Goal: Task Accomplishment & Management: Use online tool/utility

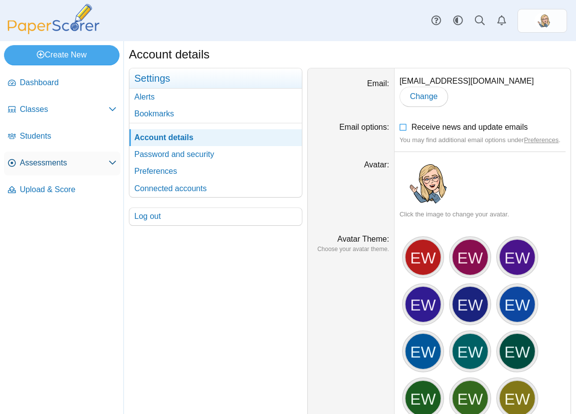
click at [51, 160] on span "Assessments" at bounding box center [64, 162] width 89 height 11
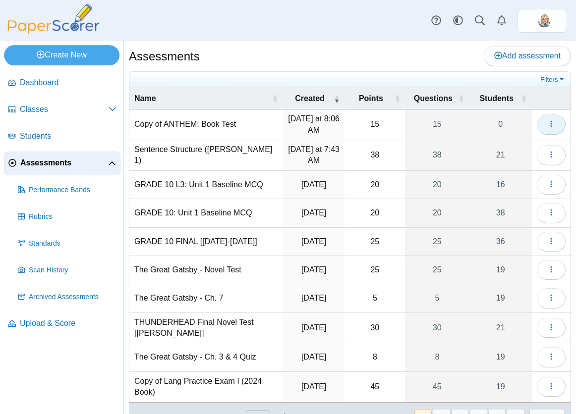
click at [544, 131] on button "button" at bounding box center [550, 124] width 29 height 20
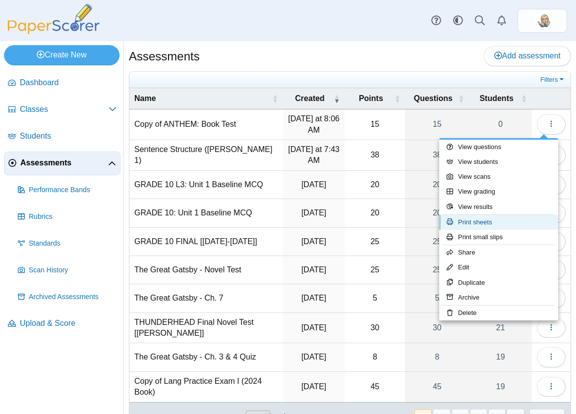
click at [523, 222] on link "Print sheets" at bounding box center [498, 222] width 119 height 15
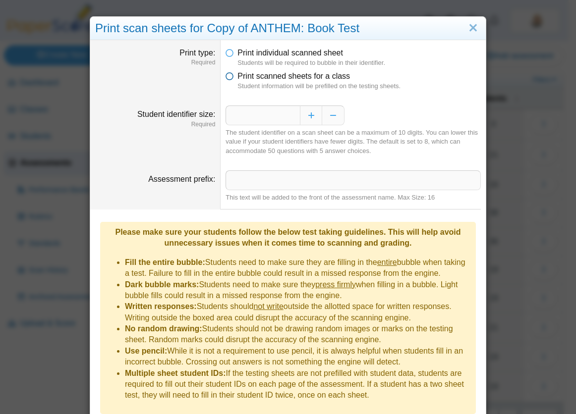
click at [316, 78] on span "Print scanned sheets for a class" at bounding box center [293, 76] width 112 height 8
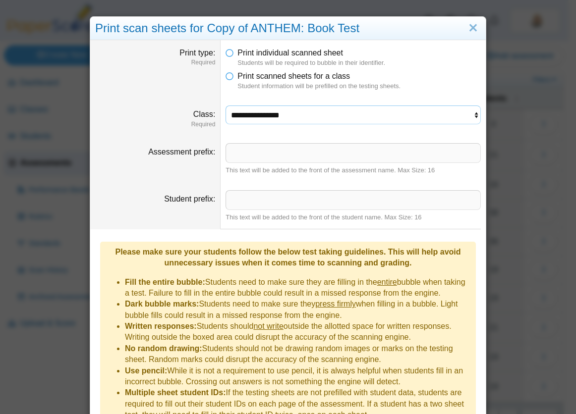
click at [308, 108] on select "**********" at bounding box center [352, 114] width 255 height 19
select select "**********"
click at [225, 105] on select "**********" at bounding box center [352, 114] width 255 height 19
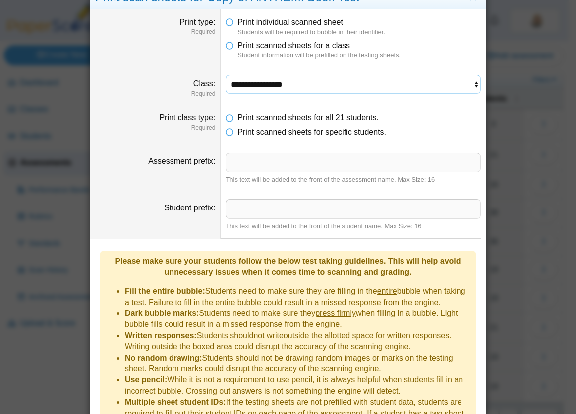
scroll to position [90, 0]
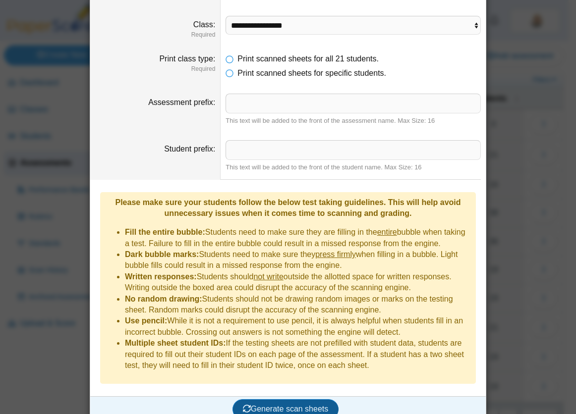
click at [315, 405] on span "Generate scan sheets" at bounding box center [286, 409] width 86 height 8
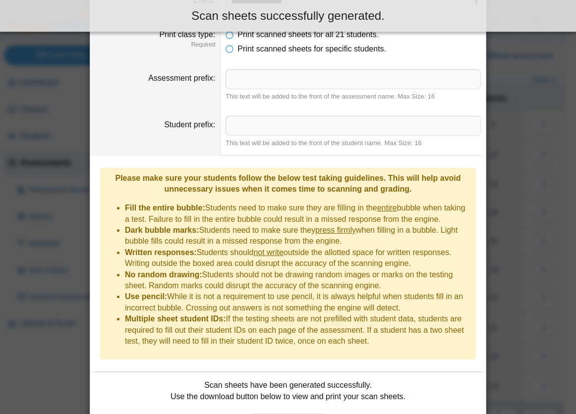
scroll to position [169, 0]
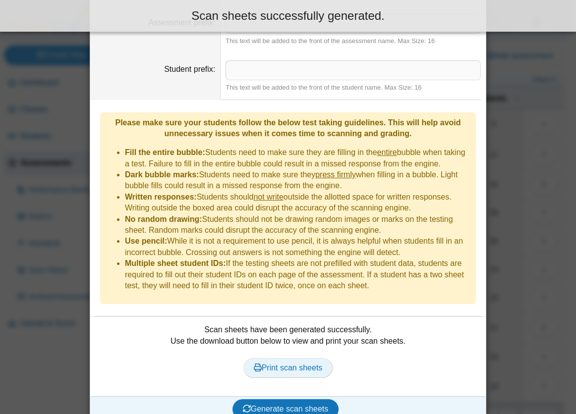
click at [281, 358] on link "Print scan sheets" at bounding box center [288, 368] width 90 height 20
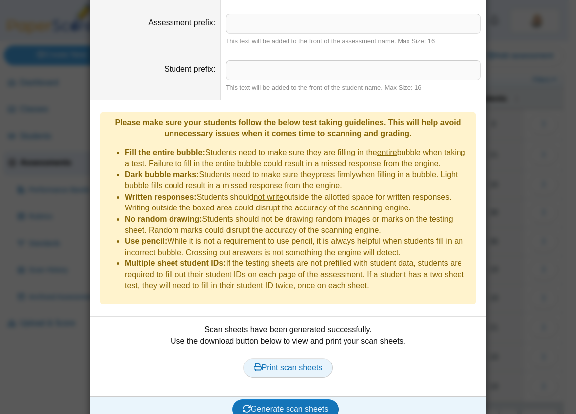
scroll to position [0, 0]
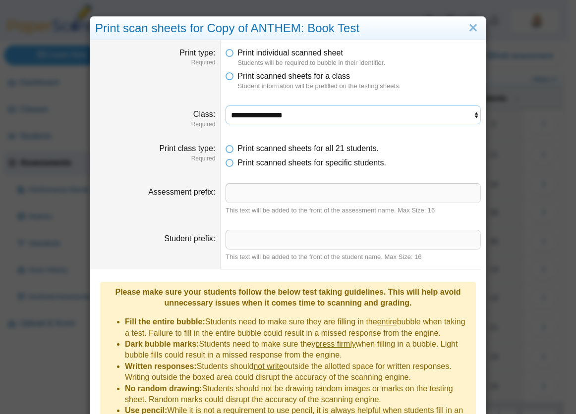
click at [309, 117] on select "**********" at bounding box center [352, 114] width 255 height 19
click at [225, 105] on select "**********" at bounding box center [352, 114] width 255 height 19
click at [271, 165] on span "Print scanned sheets for specific students." at bounding box center [311, 162] width 149 height 8
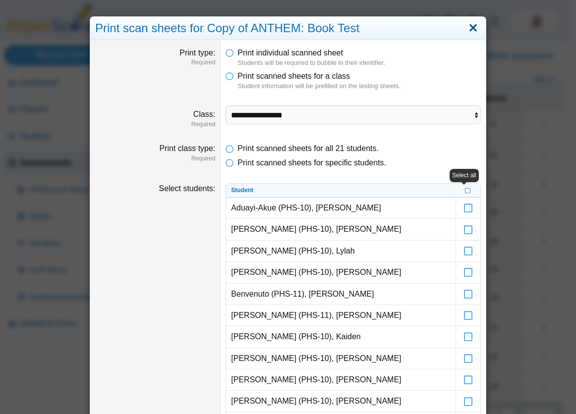
click at [473, 32] on link "Close" at bounding box center [472, 28] width 15 height 17
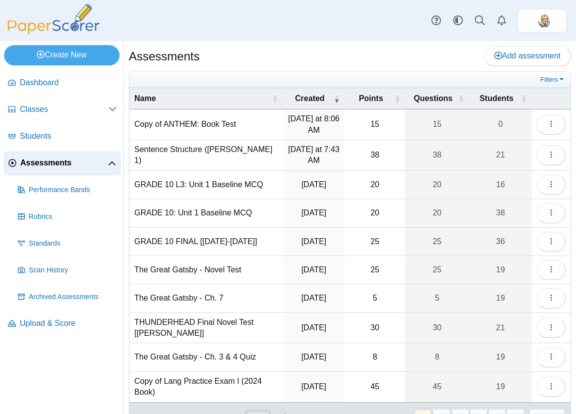
click at [336, 63] on div "Assessments Add assessment" at bounding box center [350, 57] width 442 height 22
click at [547, 155] on icon "button" at bounding box center [551, 155] width 8 height 8
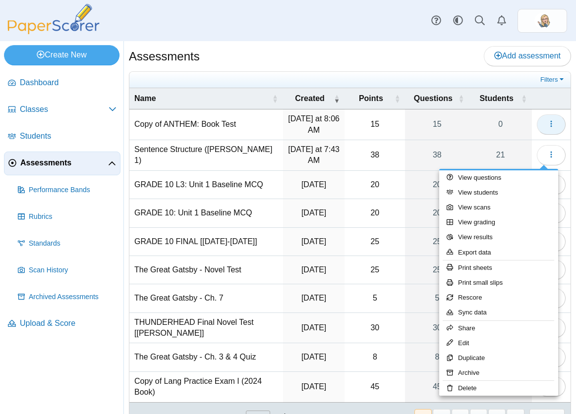
click at [543, 129] on button "button" at bounding box center [550, 124] width 29 height 20
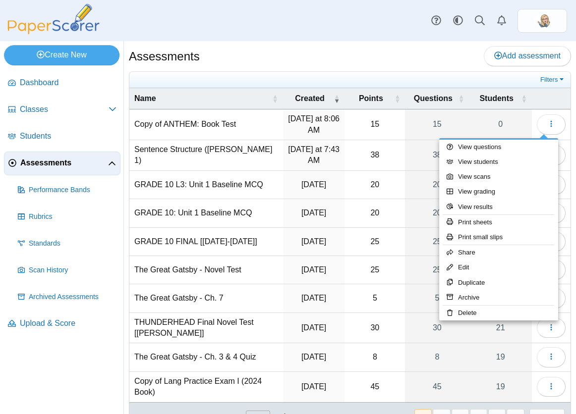
click at [425, 69] on div "Assessments Add assessment Filters Show only:" at bounding box center [350, 251] width 442 height 411
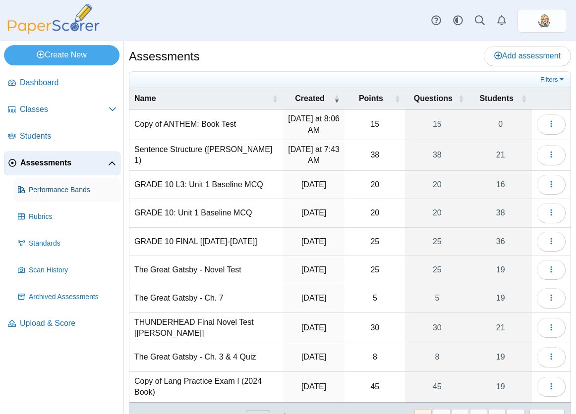
click at [66, 199] on link "Performance Bands" at bounding box center [67, 190] width 106 height 24
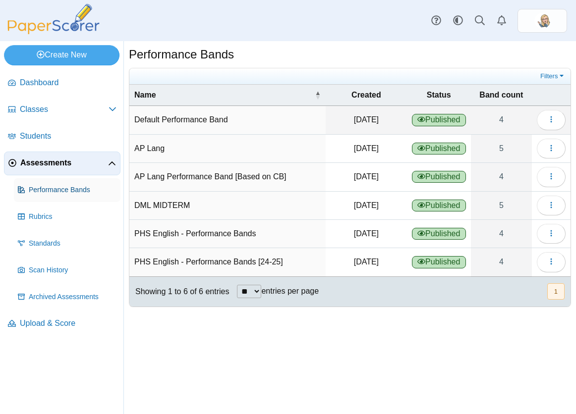
click at [59, 184] on link "Performance Bands" at bounding box center [67, 190] width 106 height 24
click at [30, 112] on span "Classes" at bounding box center [64, 109] width 89 height 11
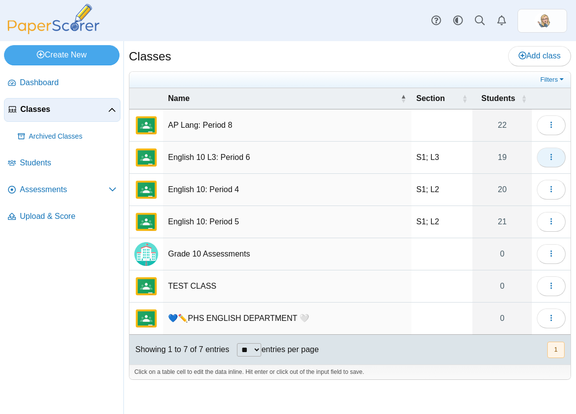
click at [549, 158] on icon "button" at bounding box center [551, 157] width 8 height 8
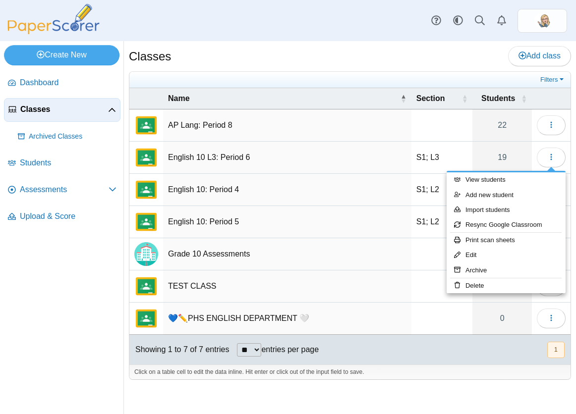
click at [367, 173] on td "English 10 L3: Period 6" at bounding box center [287, 158] width 248 height 32
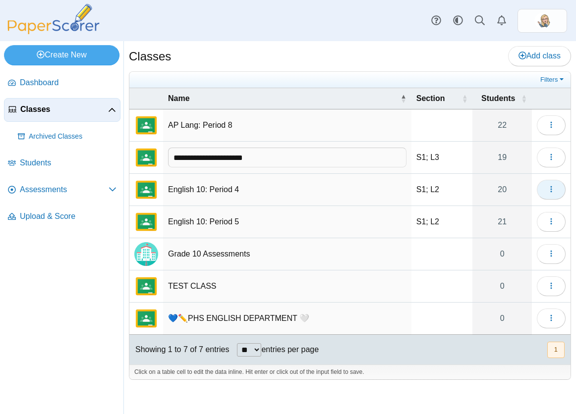
click at [545, 186] on button "button" at bounding box center [550, 190] width 29 height 20
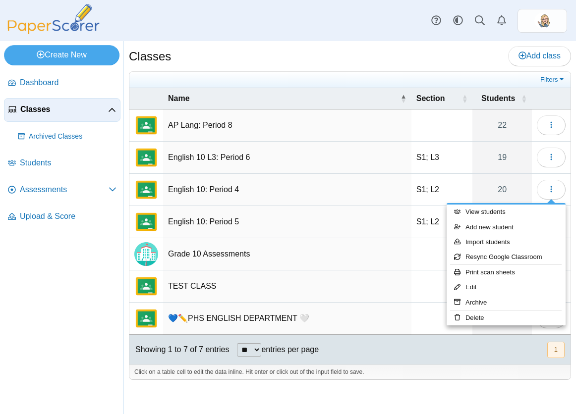
click at [398, 240] on td "Grade 10 Assessments" at bounding box center [287, 254] width 248 height 32
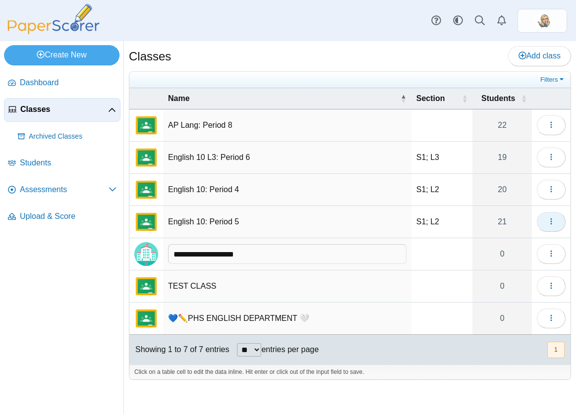
click at [552, 224] on icon "button" at bounding box center [551, 221] width 8 height 8
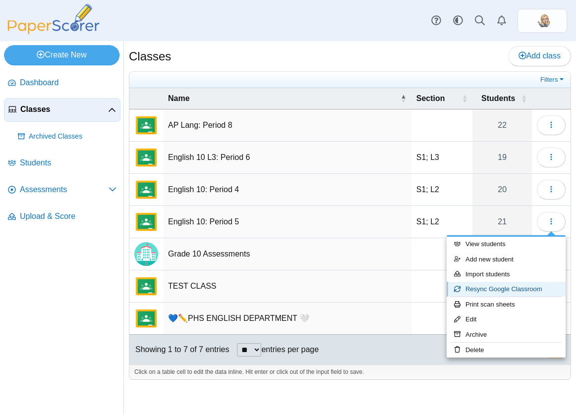
click at [517, 290] on link "Resync Google Classroom" at bounding box center [505, 289] width 119 height 15
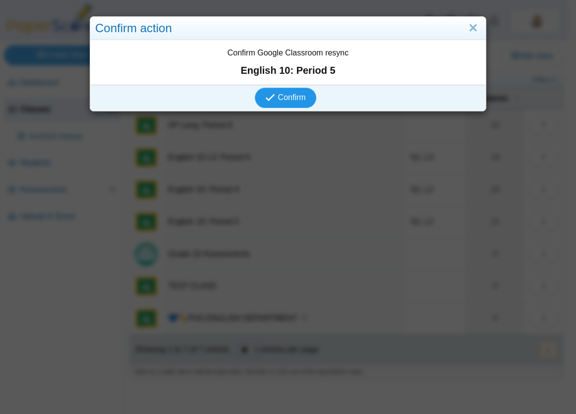
click at [293, 98] on span "Confirm" at bounding box center [292, 97] width 28 height 8
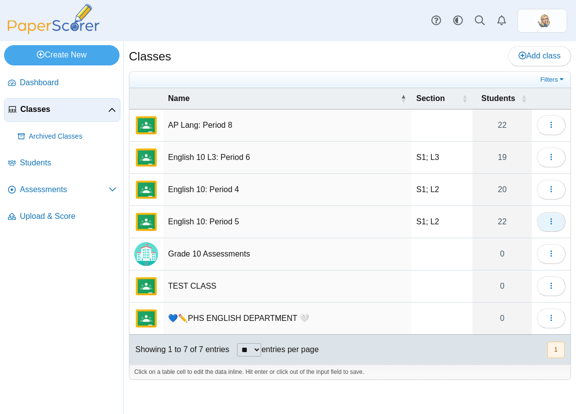
click at [563, 217] on button "button" at bounding box center [550, 222] width 29 height 20
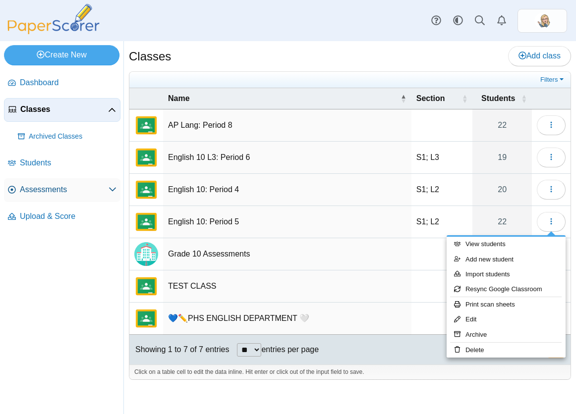
click at [74, 187] on span "Assessments" at bounding box center [64, 189] width 89 height 11
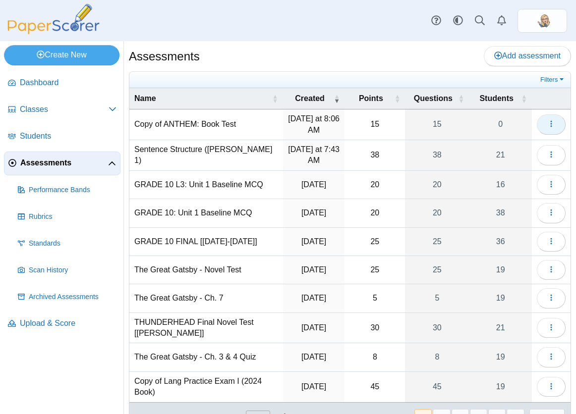
click at [547, 123] on icon "button" at bounding box center [551, 124] width 8 height 8
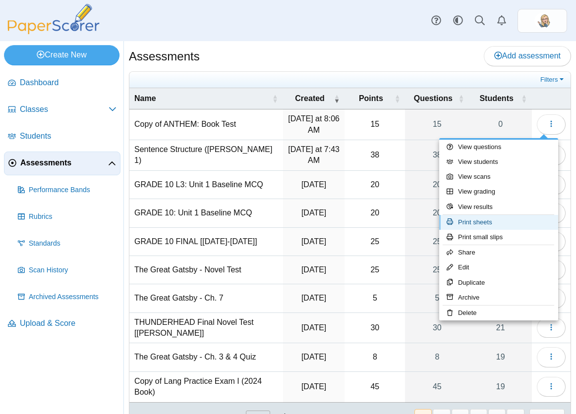
click at [486, 217] on link "Print sheets" at bounding box center [498, 222] width 119 height 15
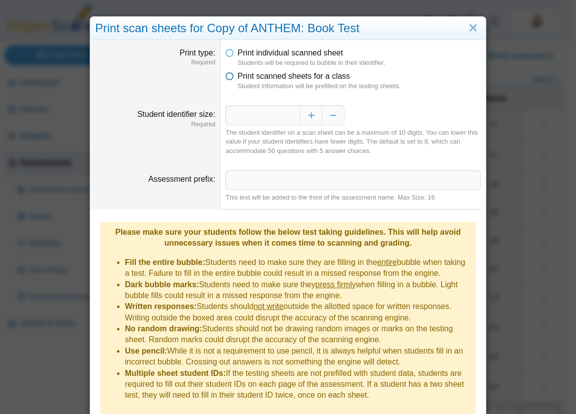
drag, startPoint x: 314, startPoint y: 76, endPoint x: 321, endPoint y: 71, distance: 8.1
click at [321, 72] on span "Print scanned sheets for a class" at bounding box center [293, 76] width 112 height 8
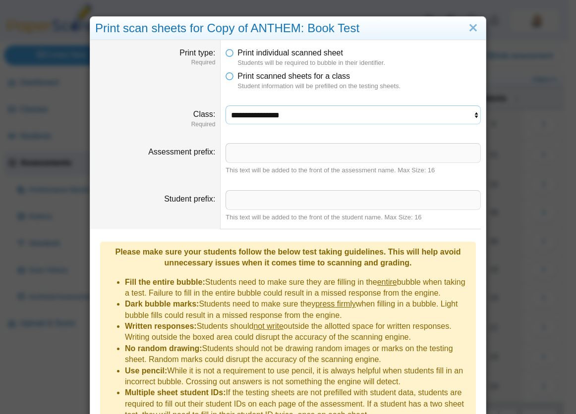
click at [295, 117] on select "**********" at bounding box center [352, 114] width 255 height 19
select select "**********"
click at [225, 105] on select "**********" at bounding box center [352, 114] width 255 height 19
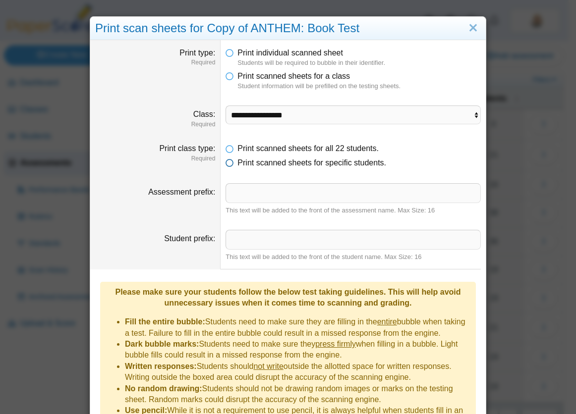
click at [281, 160] on span "Print scanned sheets for specific students." at bounding box center [311, 162] width 149 height 8
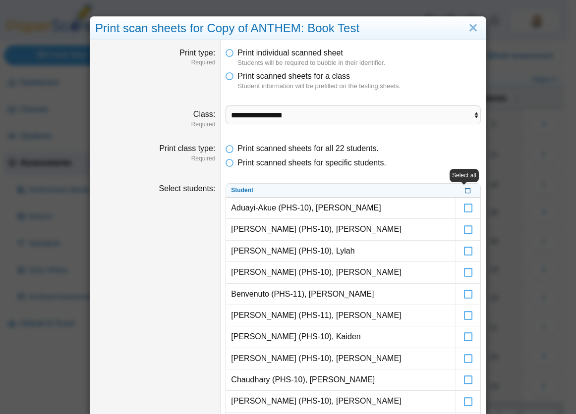
click at [465, 192] on icon at bounding box center [468, 189] width 6 height 5
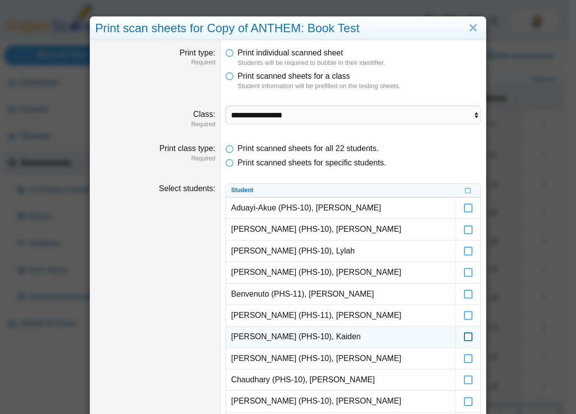
click at [459, 313] on body "Dashboard Classes Archived classes Students" at bounding box center [284, 207] width 568 height 414
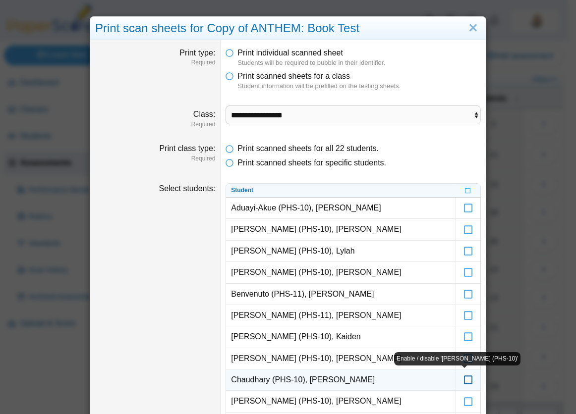
click at [466, 375] on icon at bounding box center [468, 375] width 10 height 9
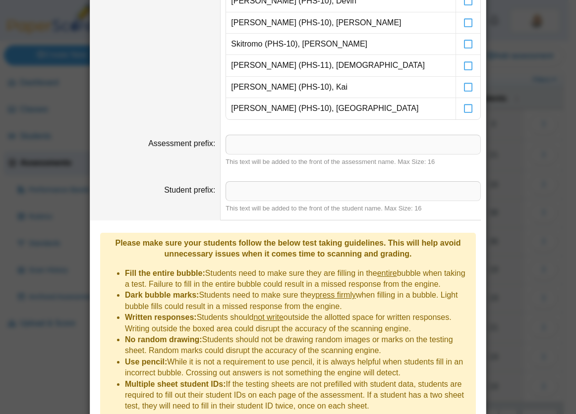
scroll to position [591, 0]
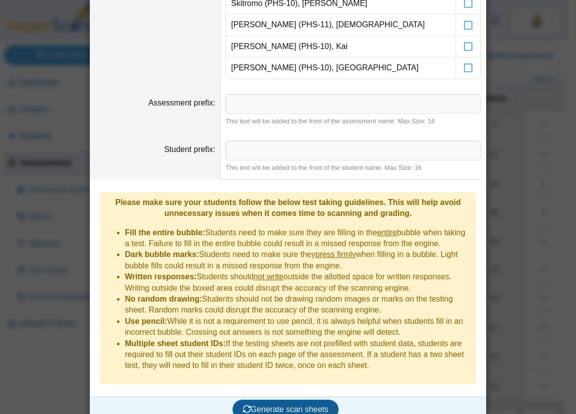
click at [292, 405] on span "Generate scan sheets" at bounding box center [286, 409] width 86 height 8
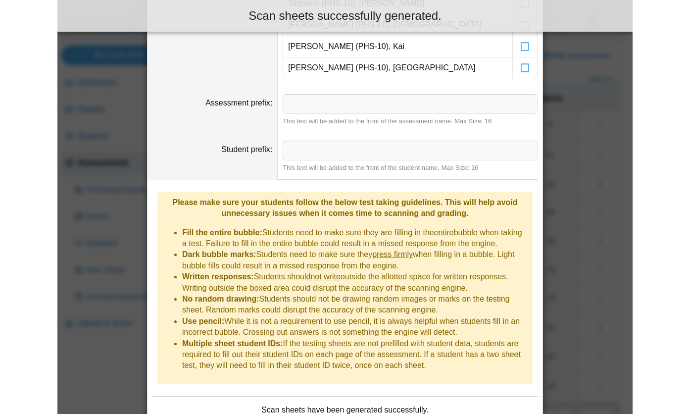
scroll to position [671, 0]
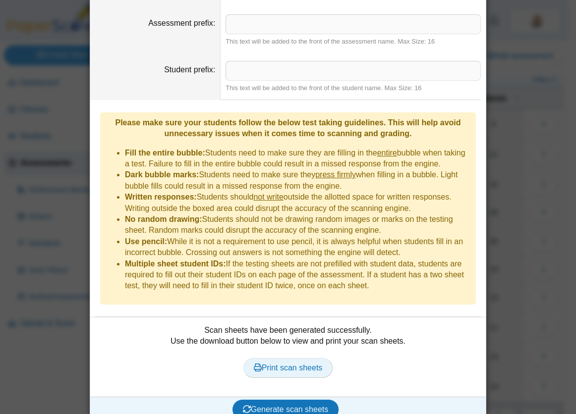
click at [294, 364] on span "Print scan sheets" at bounding box center [288, 368] width 69 height 8
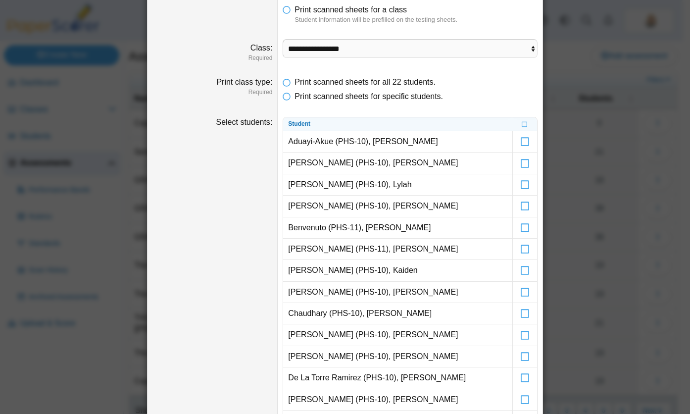
scroll to position [0, 0]
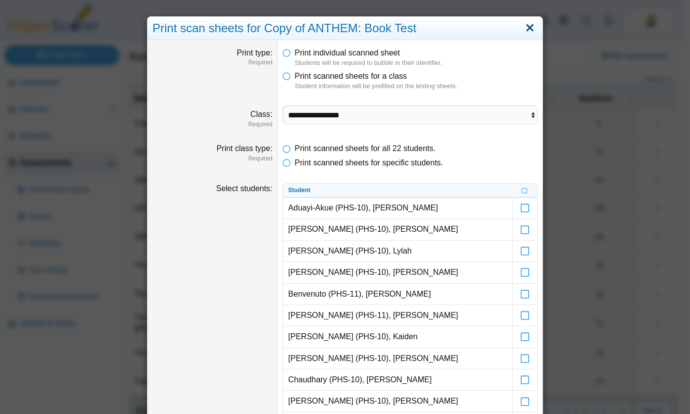
click at [524, 27] on link "Close" at bounding box center [530, 28] width 15 height 17
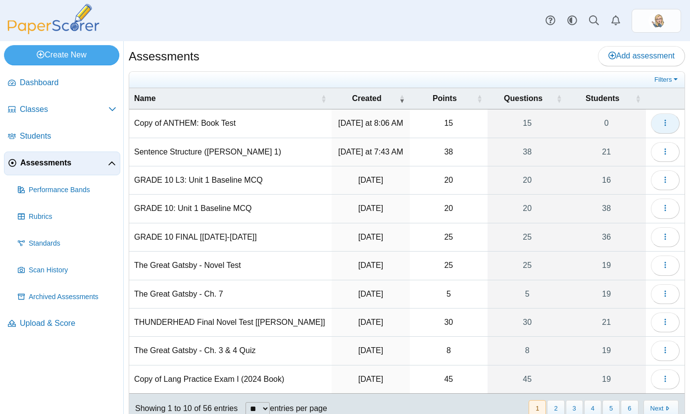
click at [575, 123] on icon "button" at bounding box center [666, 123] width 8 height 8
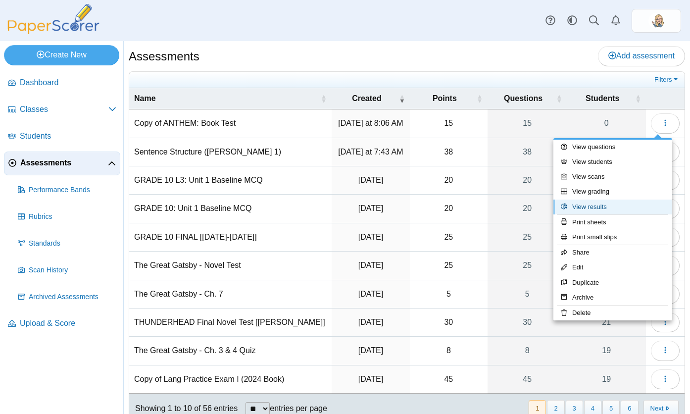
click at [575, 209] on link "View results" at bounding box center [613, 207] width 119 height 15
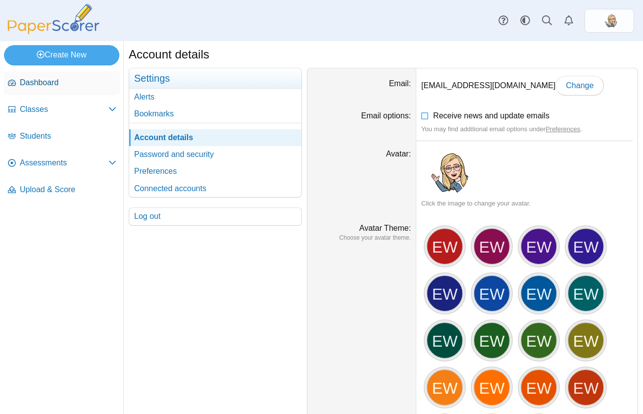
click at [30, 89] on link "Dashboard" at bounding box center [62, 83] width 116 height 24
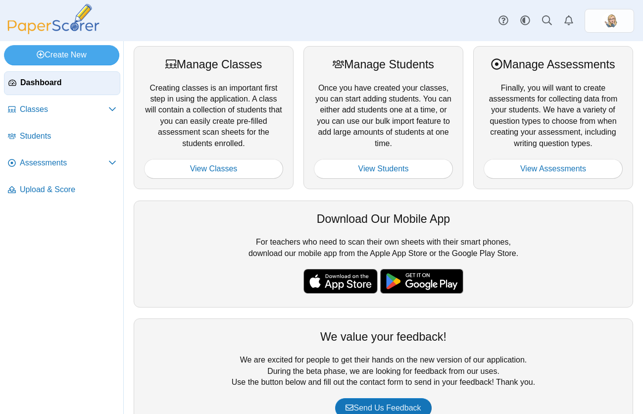
click at [373, 17] on div "Dashboard Classes Archived classes Students Assessments" at bounding box center [321, 20] width 643 height 41
click at [91, 78] on span "Dashboard" at bounding box center [68, 82] width 96 height 11
